Goal: Check status

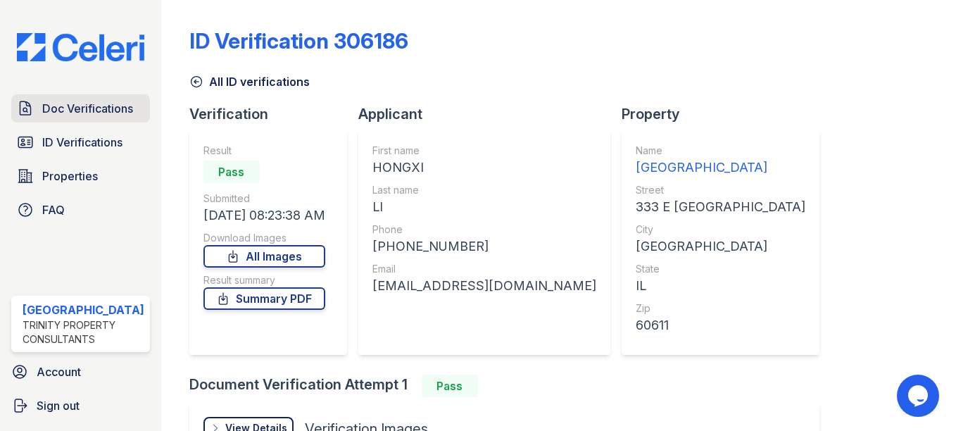
click at [62, 111] on span "Doc Verifications" at bounding box center [87, 108] width 91 height 17
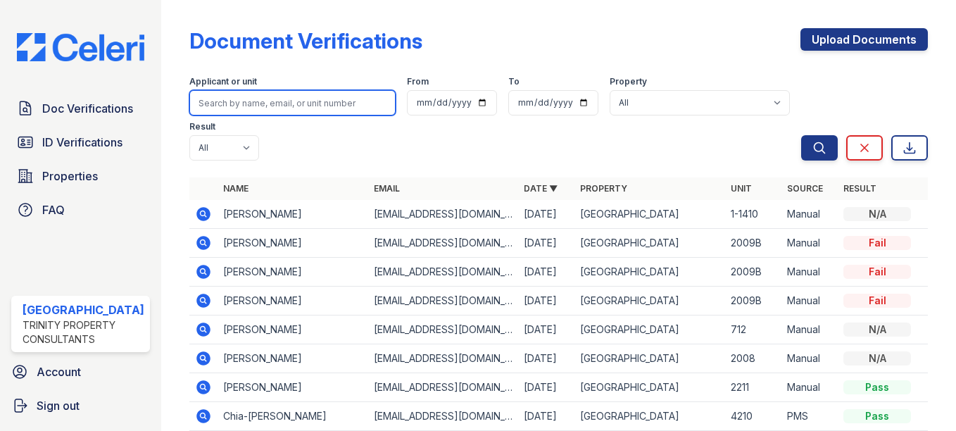
click at [288, 95] on input "search" at bounding box center [292, 102] width 206 height 25
type input "sieon"
click at [801, 135] on button "Search" at bounding box center [819, 147] width 37 height 25
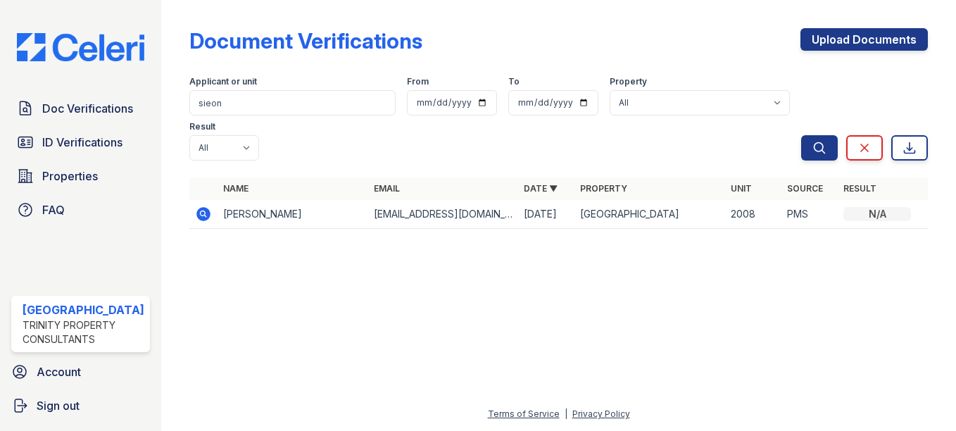
click at [195, 211] on icon at bounding box center [203, 214] width 17 height 17
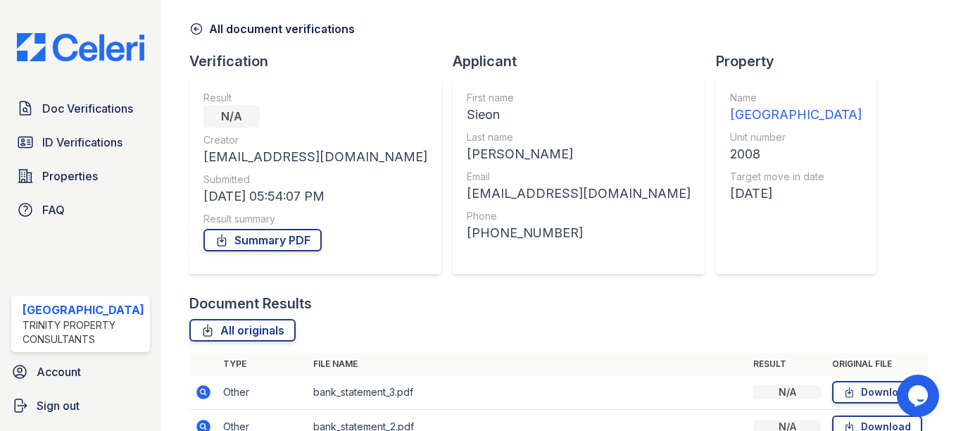
scroll to position [211, 0]
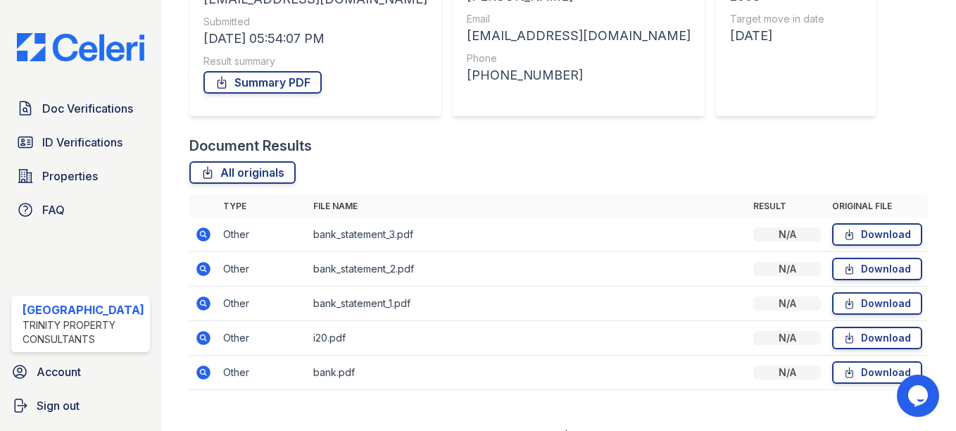
click at [816, 46] on div "Document Verification 156559 All document verifications Verification Result N/A…" at bounding box center [558, 99] width 739 height 609
drag, startPoint x: 881, startPoint y: 95, endPoint x: 554, endPoint y: 37, distance: 331.8
click at [881, 95] on div "Document Verification 156559 All document verifications Verification Result N/A…" at bounding box center [558, 99] width 739 height 609
click at [68, 136] on span "ID Verifications" at bounding box center [82, 142] width 80 height 17
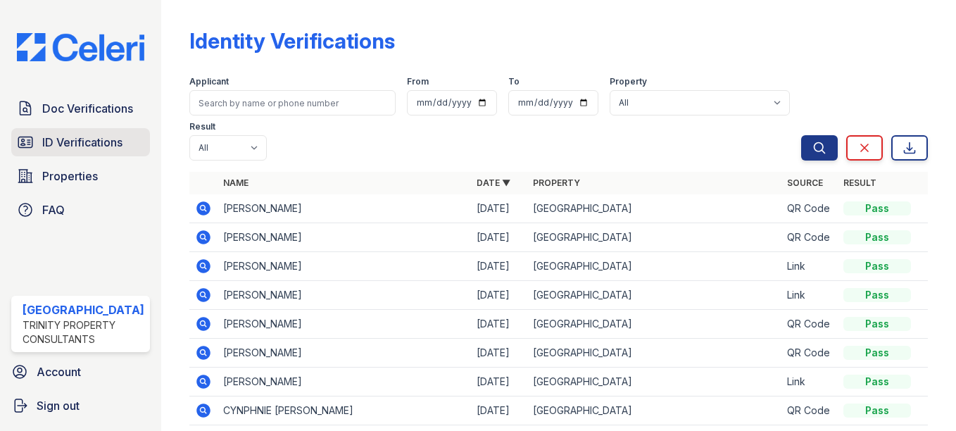
click at [47, 149] on span "ID Verifications" at bounding box center [82, 142] width 80 height 17
click at [57, 139] on span "ID Verifications" at bounding box center [82, 142] width 80 height 17
click at [76, 106] on span "Doc Verifications" at bounding box center [87, 108] width 91 height 17
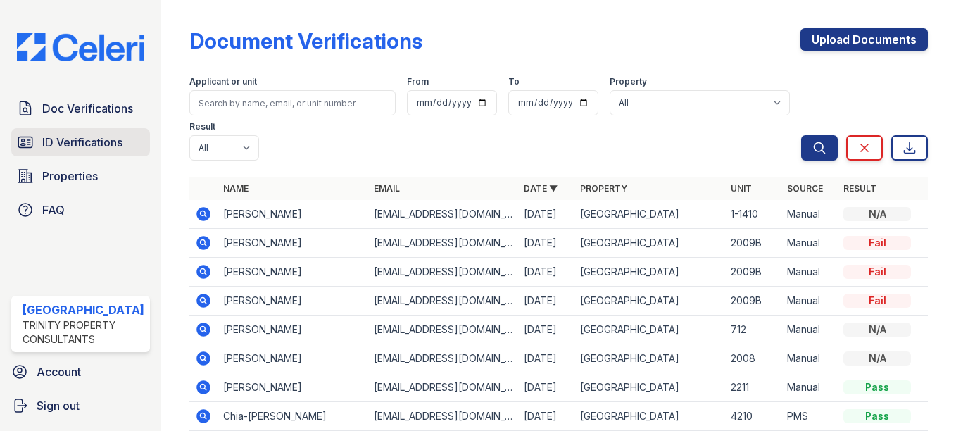
click at [74, 139] on span "ID Verifications" at bounding box center [82, 142] width 80 height 17
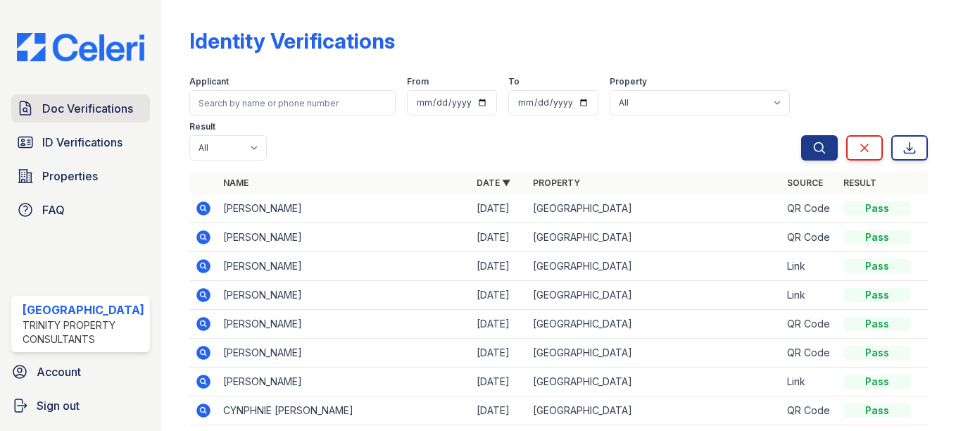
click at [79, 109] on span "Doc Verifications" at bounding box center [87, 108] width 91 height 17
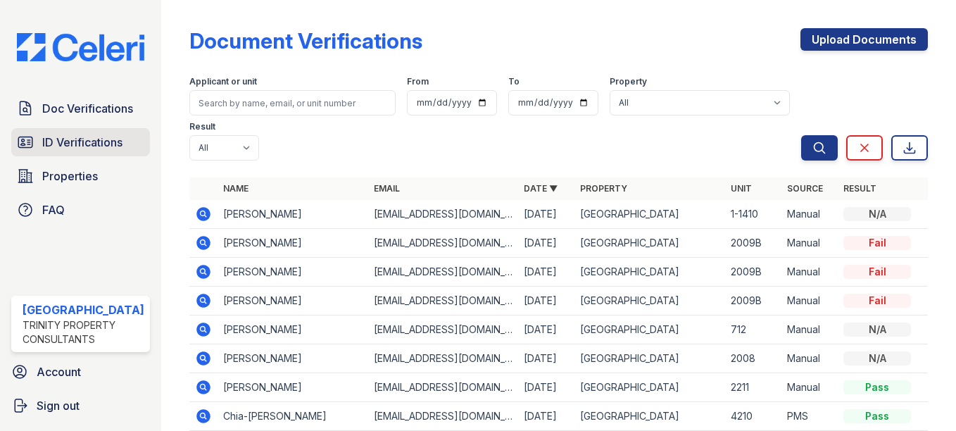
click at [87, 138] on span "ID Verifications" at bounding box center [82, 142] width 80 height 17
